Goal: Task Accomplishment & Management: Manage account settings

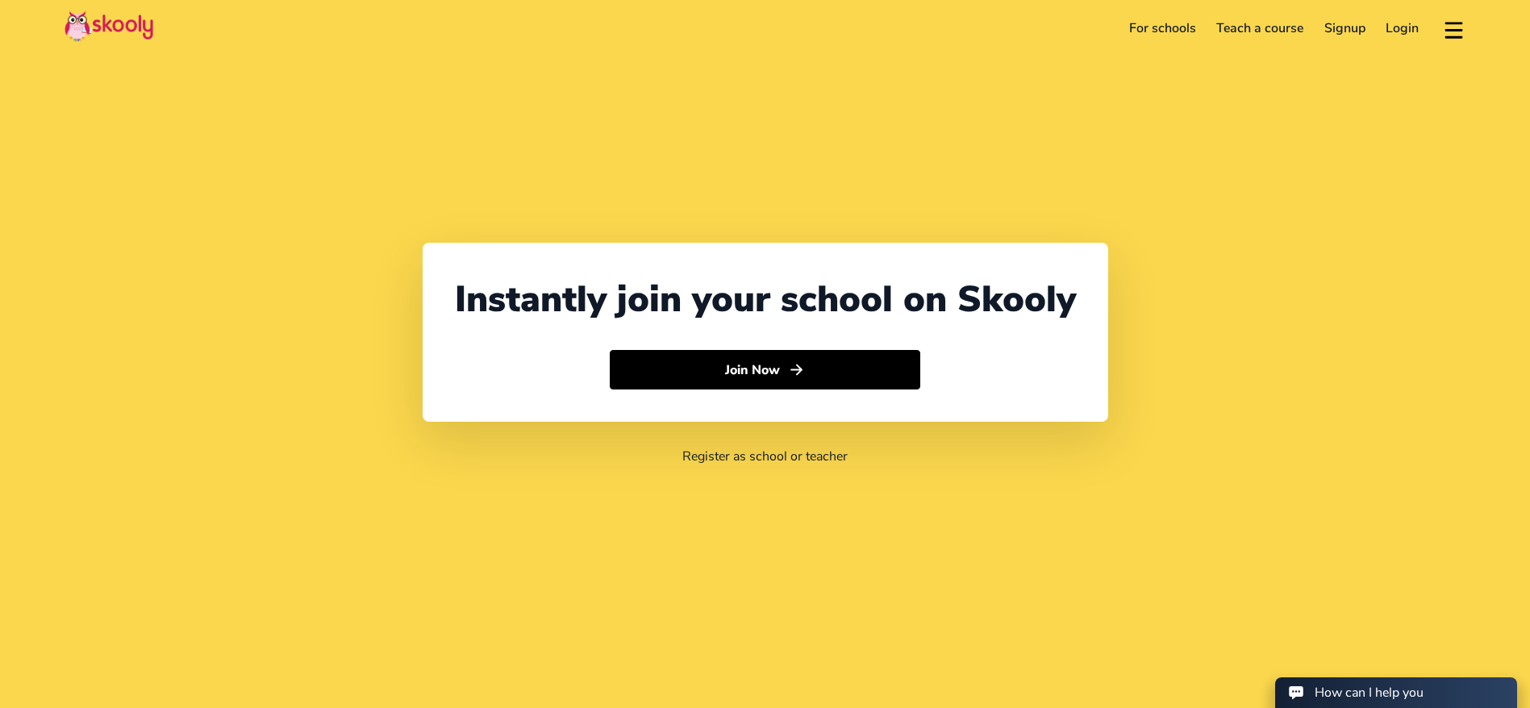
select select "971"
select select "[GEOGRAPHIC_DATA]"
select select "[GEOGRAPHIC_DATA]/[GEOGRAPHIC_DATA]"
click at [1395, 31] on link "Login" at bounding box center [1403, 28] width 54 height 26
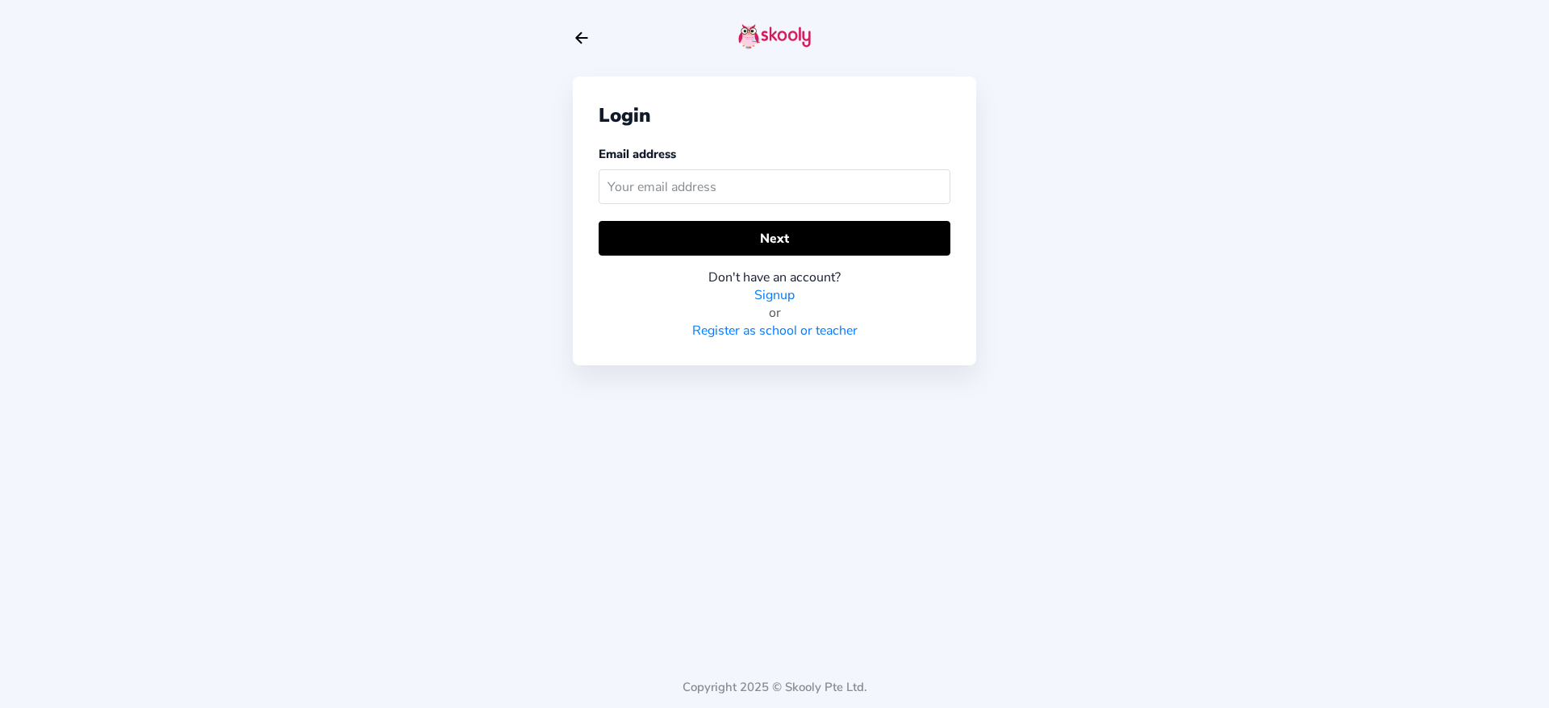
click at [789, 173] on input "text" at bounding box center [774, 186] width 352 height 35
click at [794, 183] on input "text" at bounding box center [774, 186] width 352 height 35
type input "[PERSON_NAME][EMAIL_ADDRESS][DOMAIN_NAME]"
click at [669, 264] on div "Don't have an account? Signup or Register as school or teacher" at bounding box center [774, 298] width 352 height 84
click at [665, 219] on div "Login Email address [PERSON_NAME][EMAIL_ADDRESS][DOMAIN_NAME] Next Don't have a…" at bounding box center [774, 221] width 403 height 289
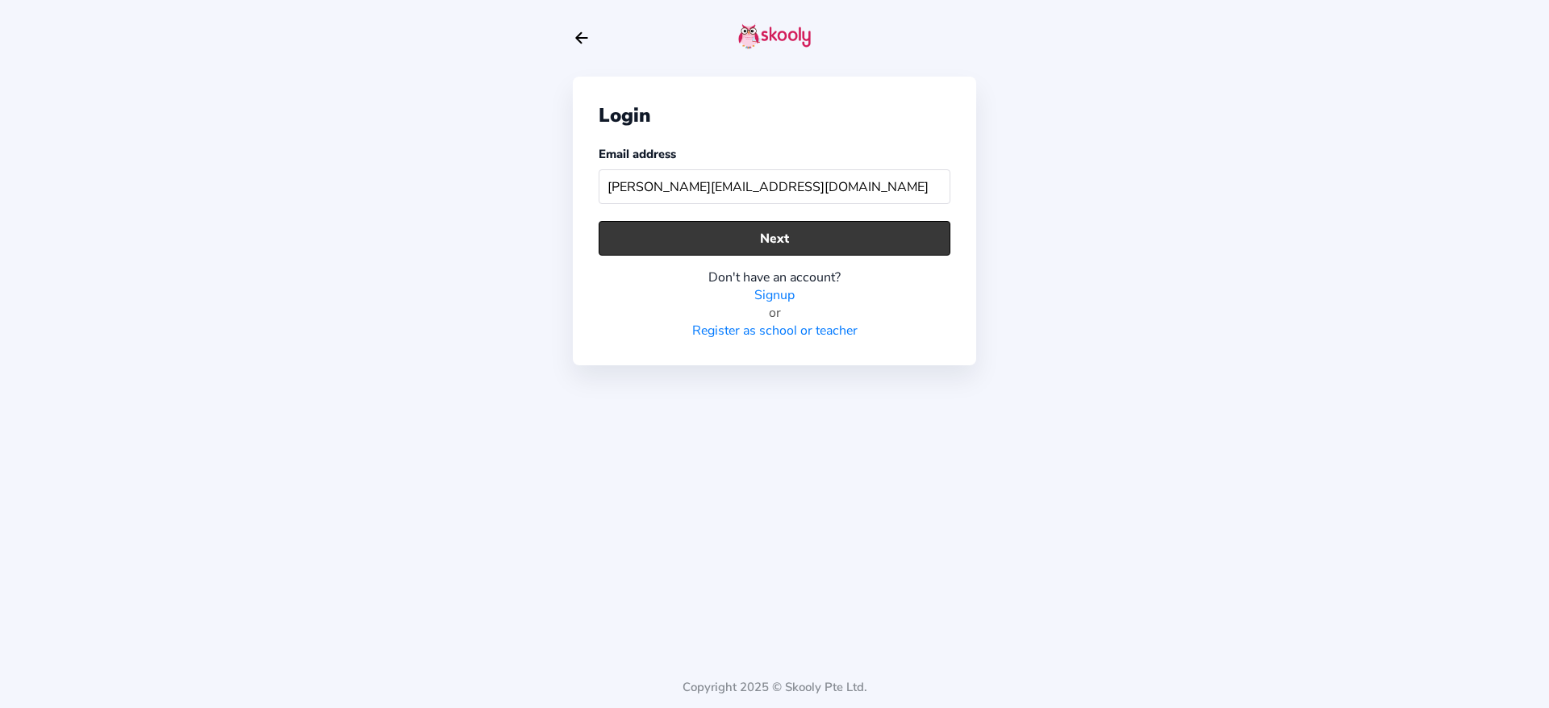
click at [669, 236] on button "Next" at bounding box center [774, 238] width 352 height 35
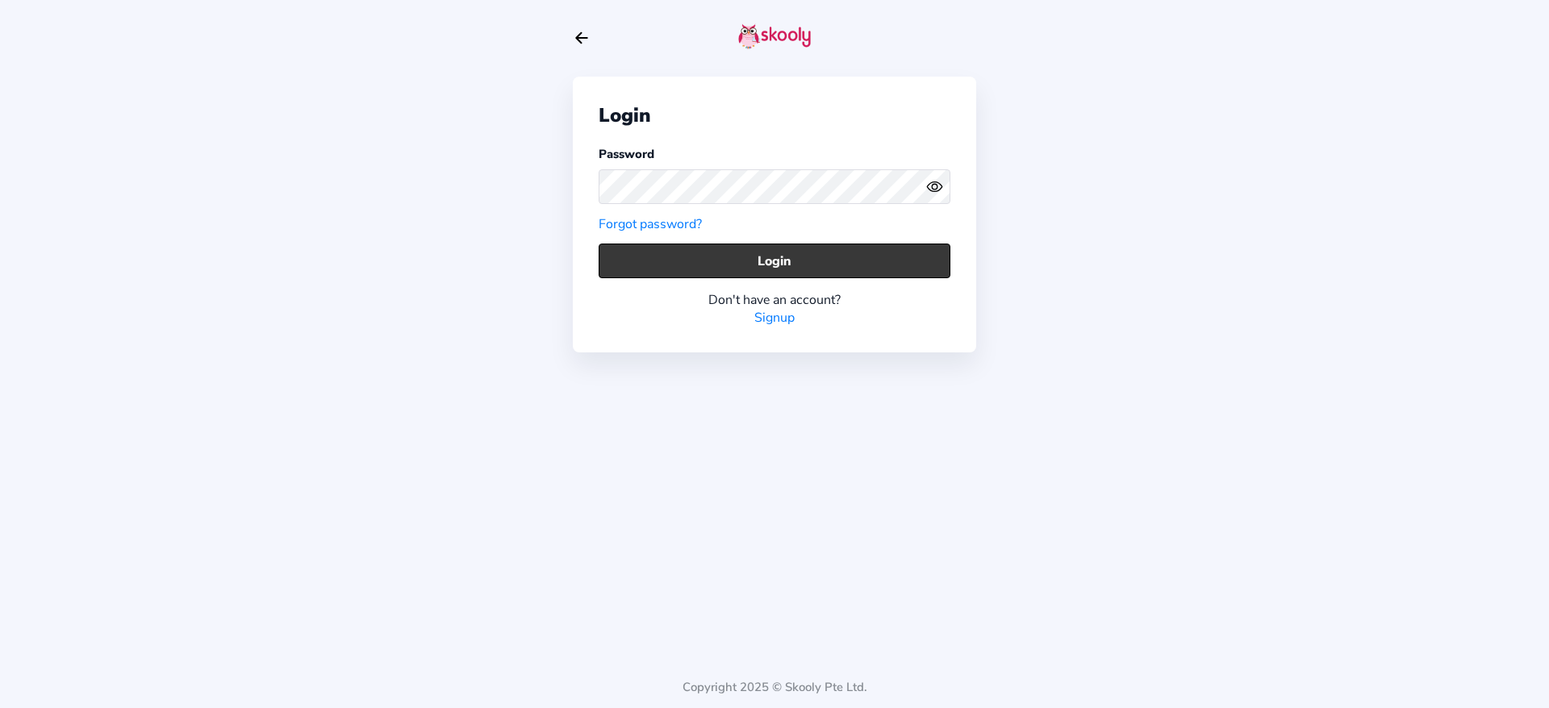
click at [818, 252] on button "Login" at bounding box center [774, 261] width 352 height 35
